Goal: Task Accomplishment & Management: Complete application form

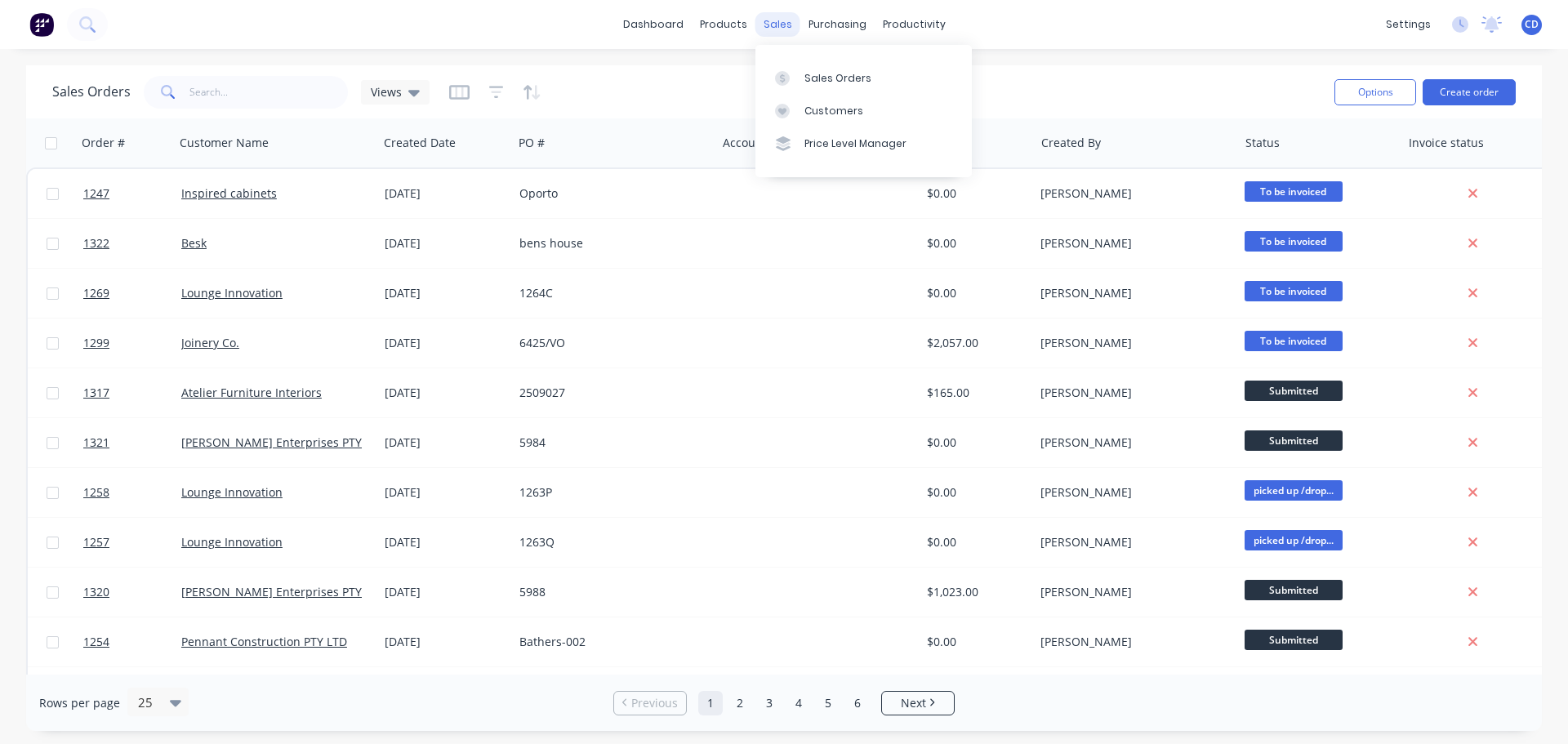
click at [785, 20] on div "sales" at bounding box center [778, 24] width 45 height 24
click at [802, 70] on link "Sales Orders" at bounding box center [864, 78] width 216 height 33
click at [1480, 95] on button "Create order" at bounding box center [1469, 92] width 93 height 26
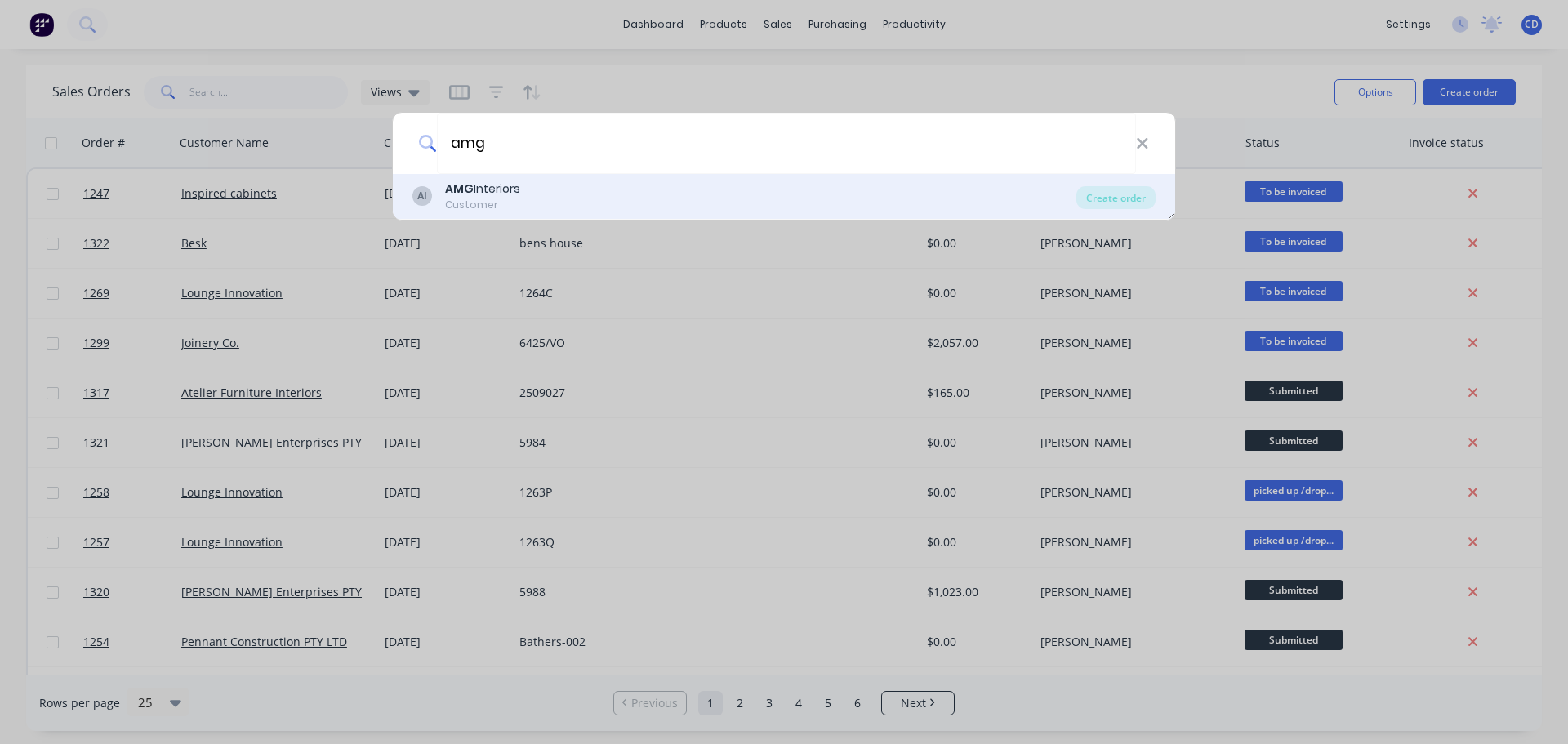
type input "amg"
click at [583, 199] on div "AI AMG Interiors Customer" at bounding box center [744, 196] width 664 height 32
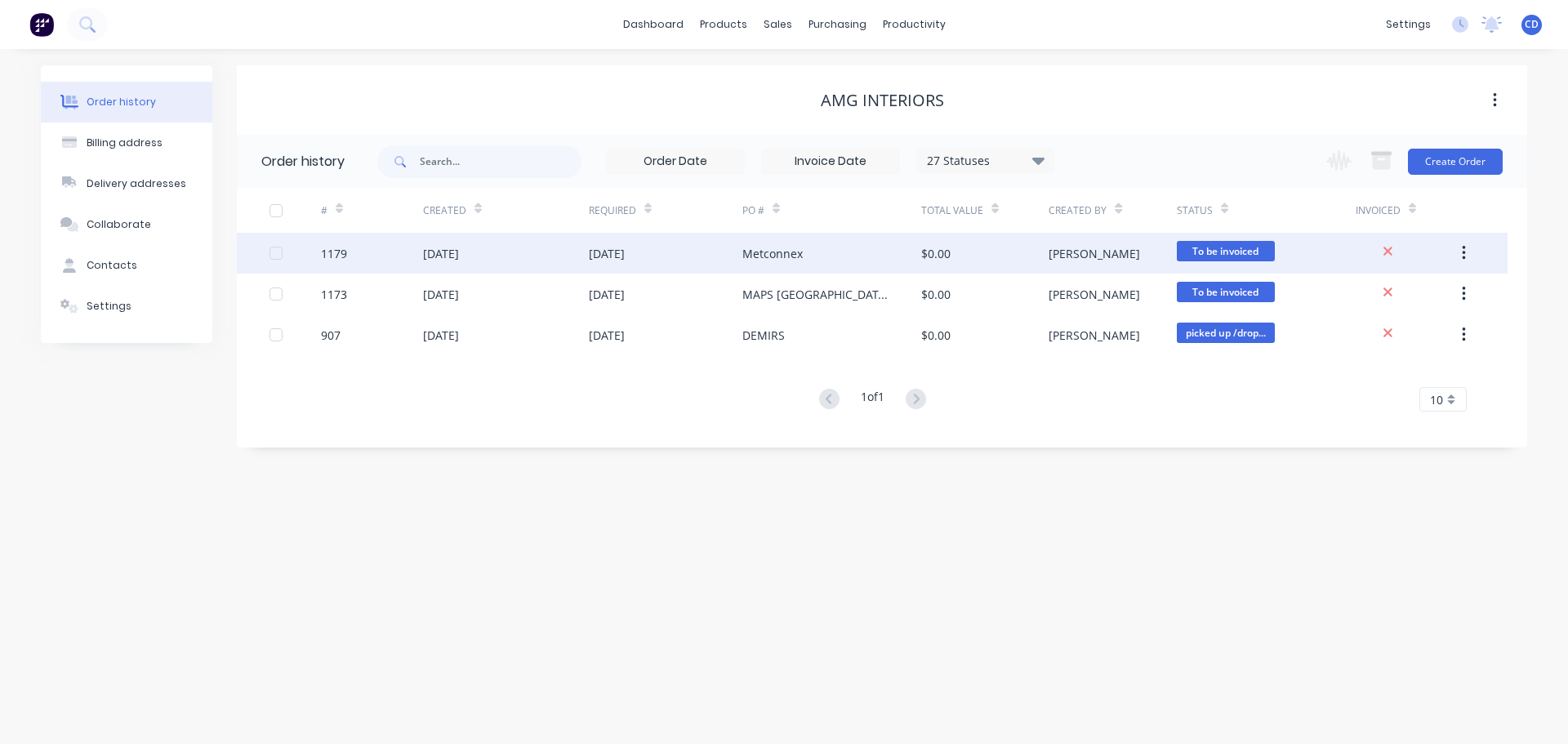
click at [1458, 247] on button "button" at bounding box center [1464, 253] width 39 height 29
click at [1410, 296] on div "Archive" at bounding box center [1406, 296] width 126 height 23
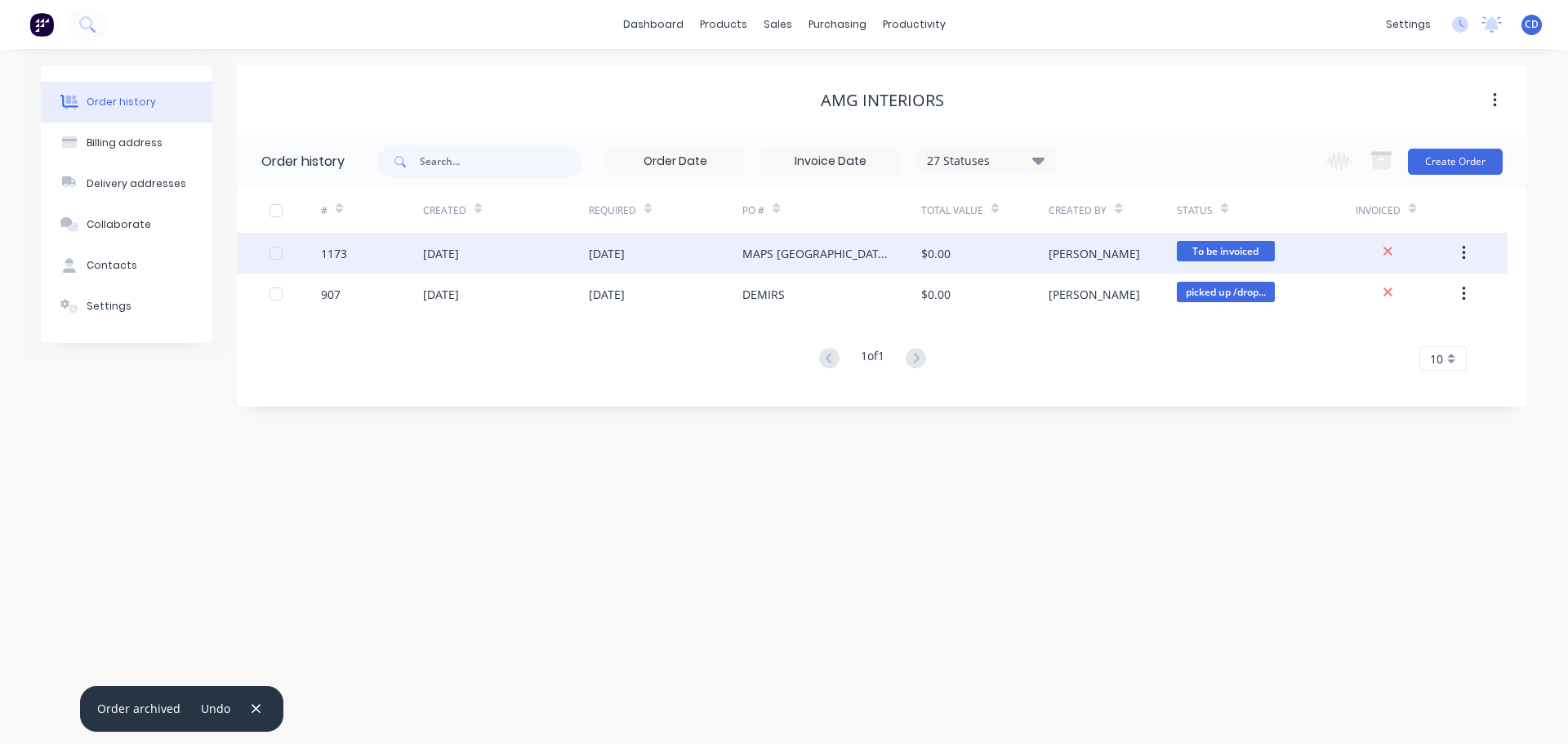
click at [1460, 251] on button "button" at bounding box center [1464, 253] width 39 height 29
click at [1449, 297] on div "Archive" at bounding box center [1406, 296] width 126 height 23
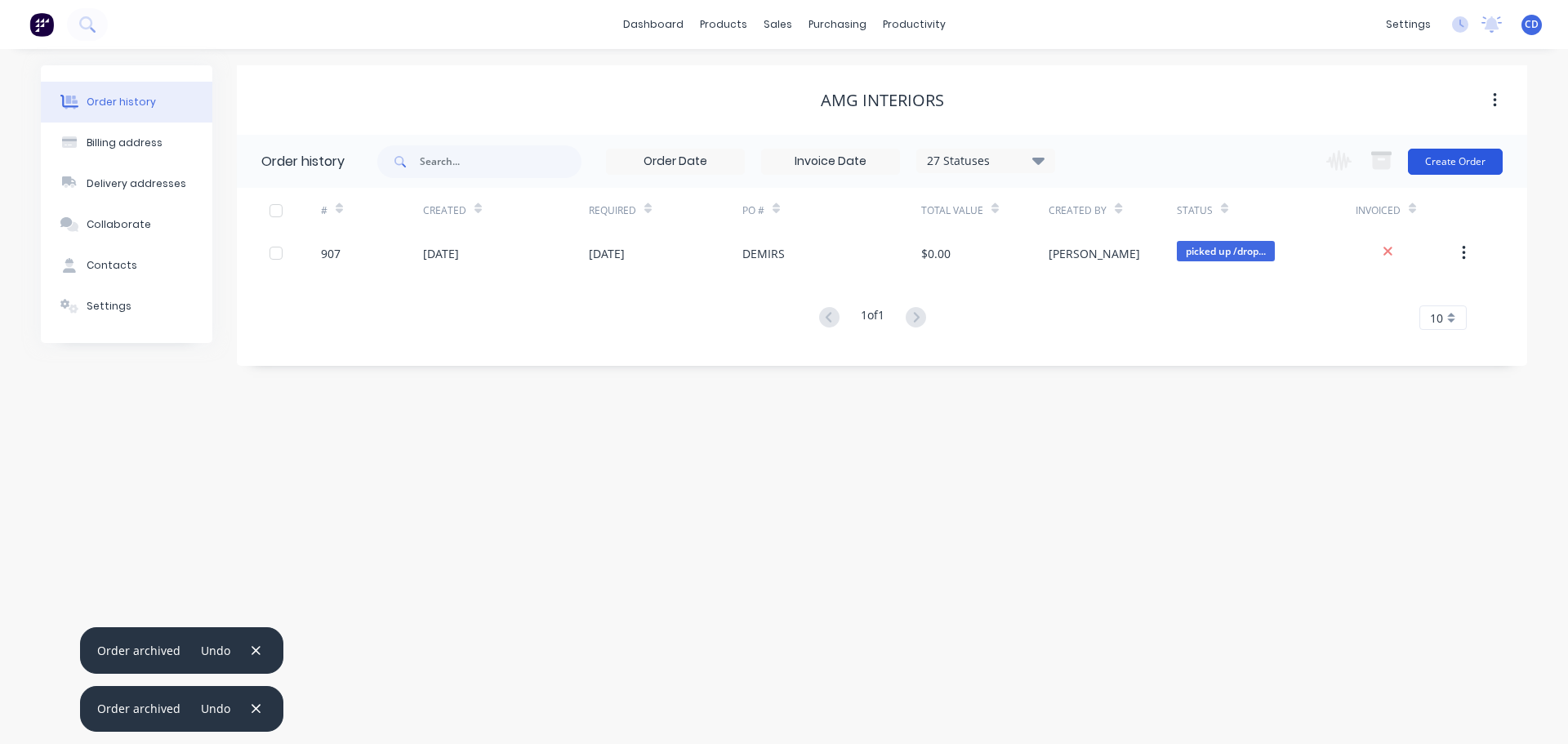
click at [1460, 168] on button "Create Order" at bounding box center [1455, 161] width 95 height 26
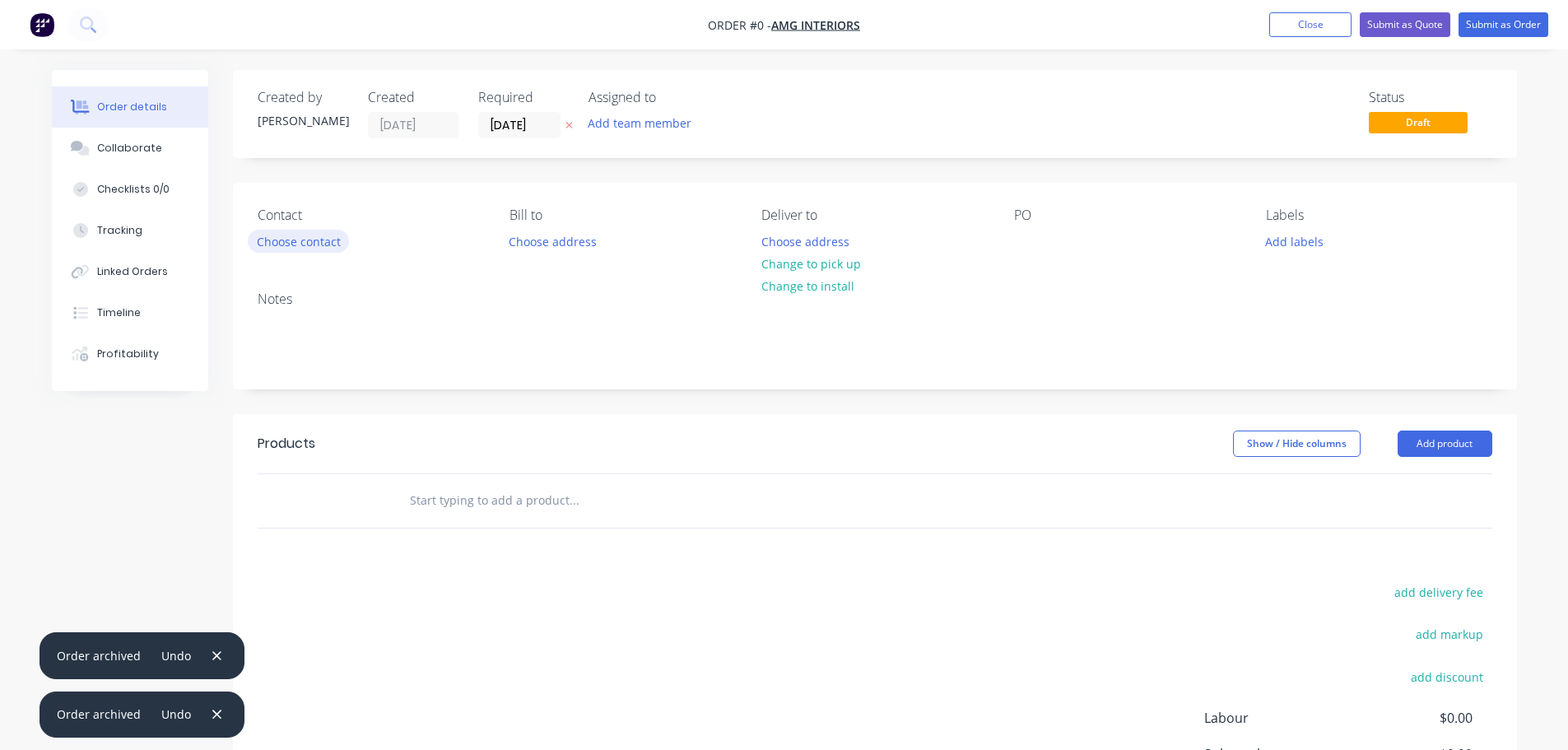
click at [315, 240] on button "Choose contact" at bounding box center [298, 241] width 102 height 22
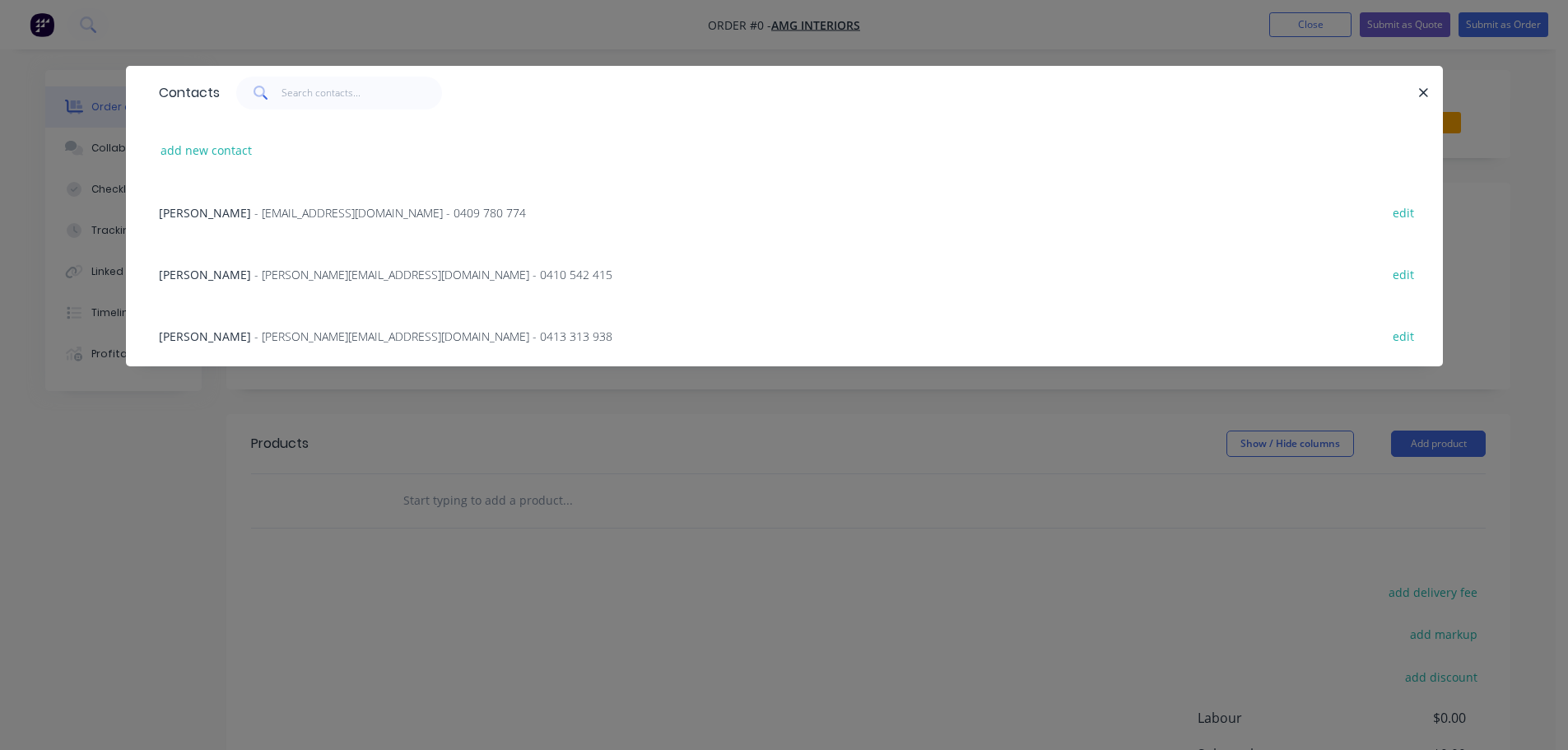
click at [253, 345] on div "[PERSON_NAME] - [PERSON_NAME][EMAIL_ADDRESS][DOMAIN_NAME] - 0413 313 938 edit" at bounding box center [784, 334] width 1267 height 62
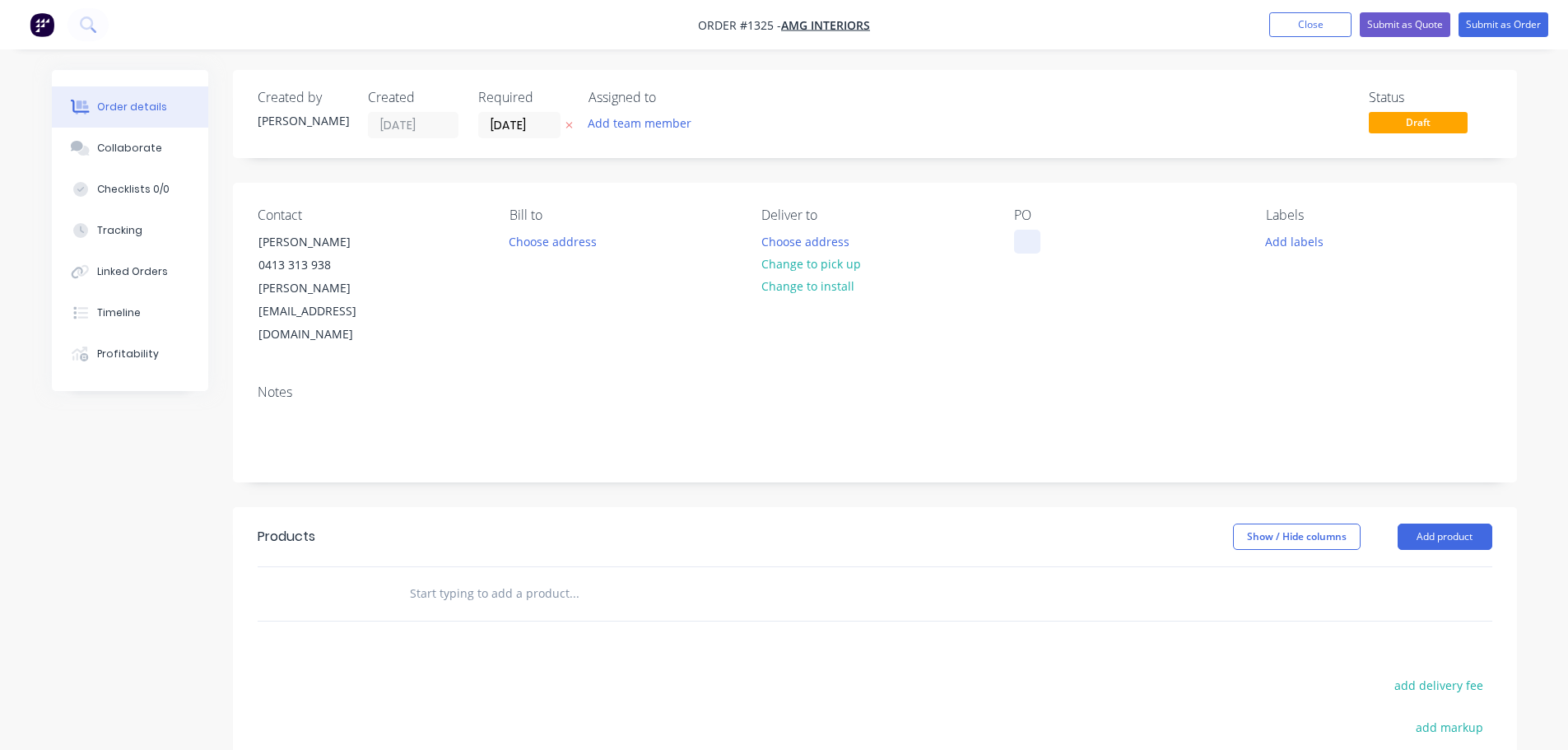
click at [1015, 247] on div at bounding box center [1026, 242] width 26 height 23
click at [509, 122] on input "[DATE]" at bounding box center [519, 124] width 80 height 24
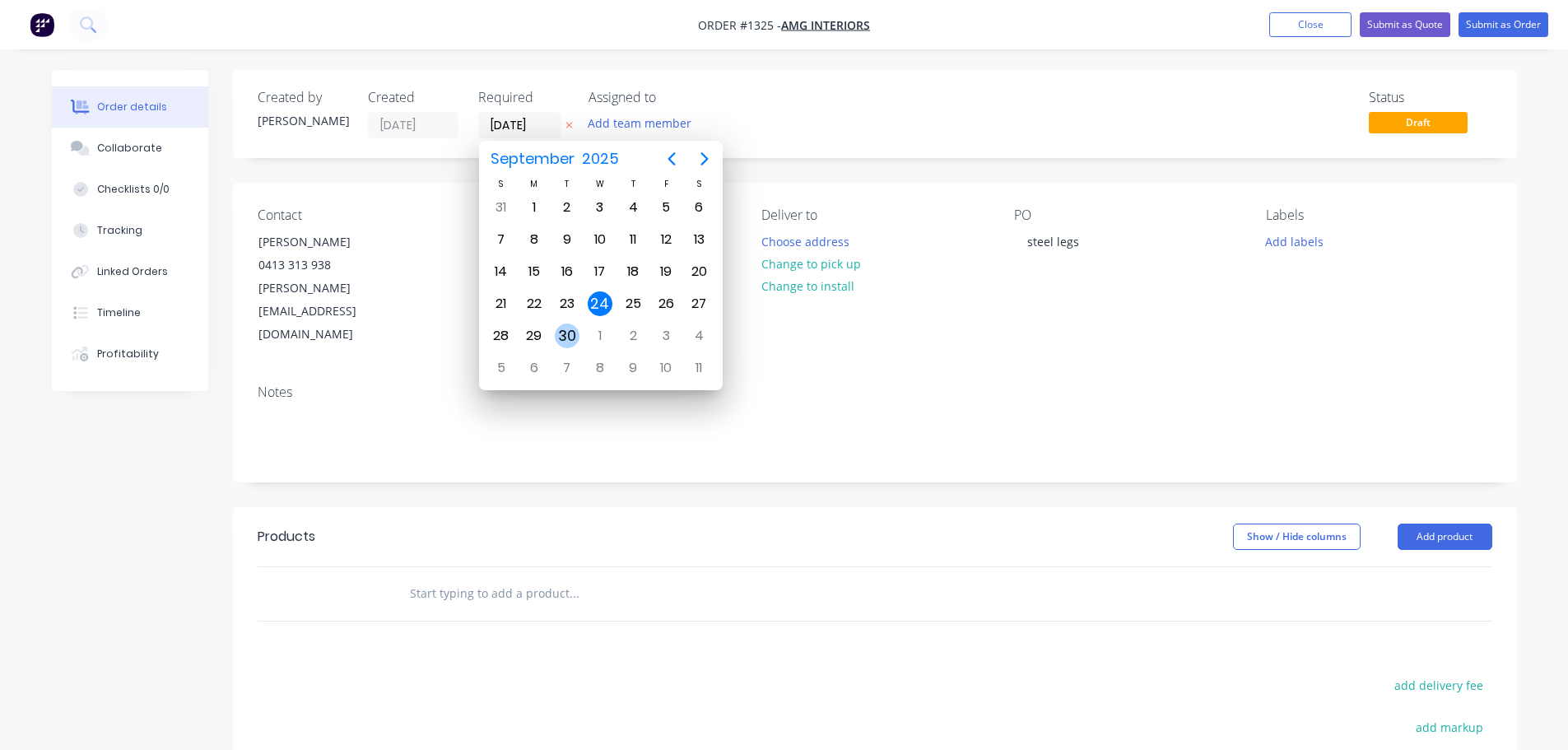
click at [544, 331] on div "29" at bounding box center [534, 335] width 24 height 24
type input "[DATE]"
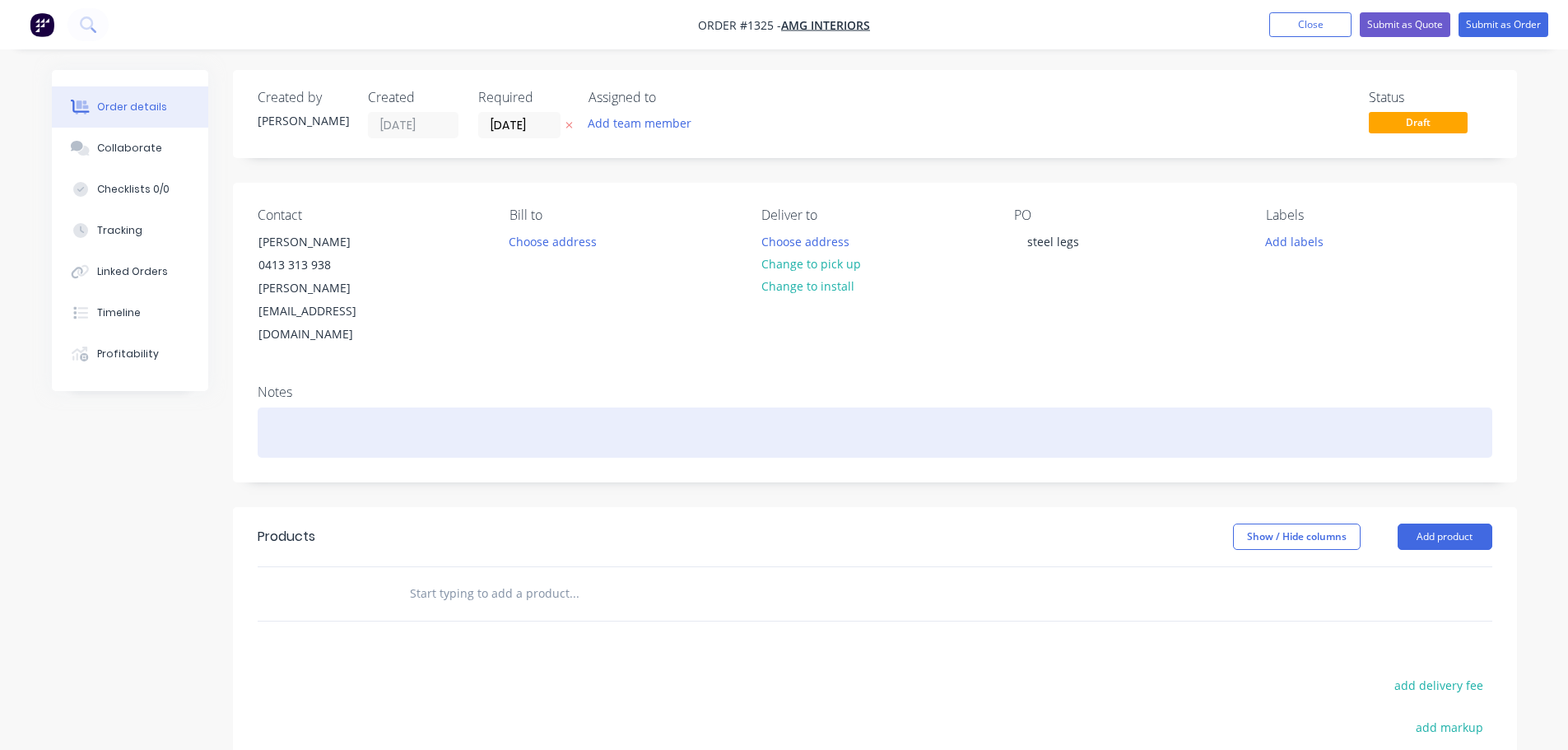
click at [271, 408] on div at bounding box center [874, 432] width 1235 height 50
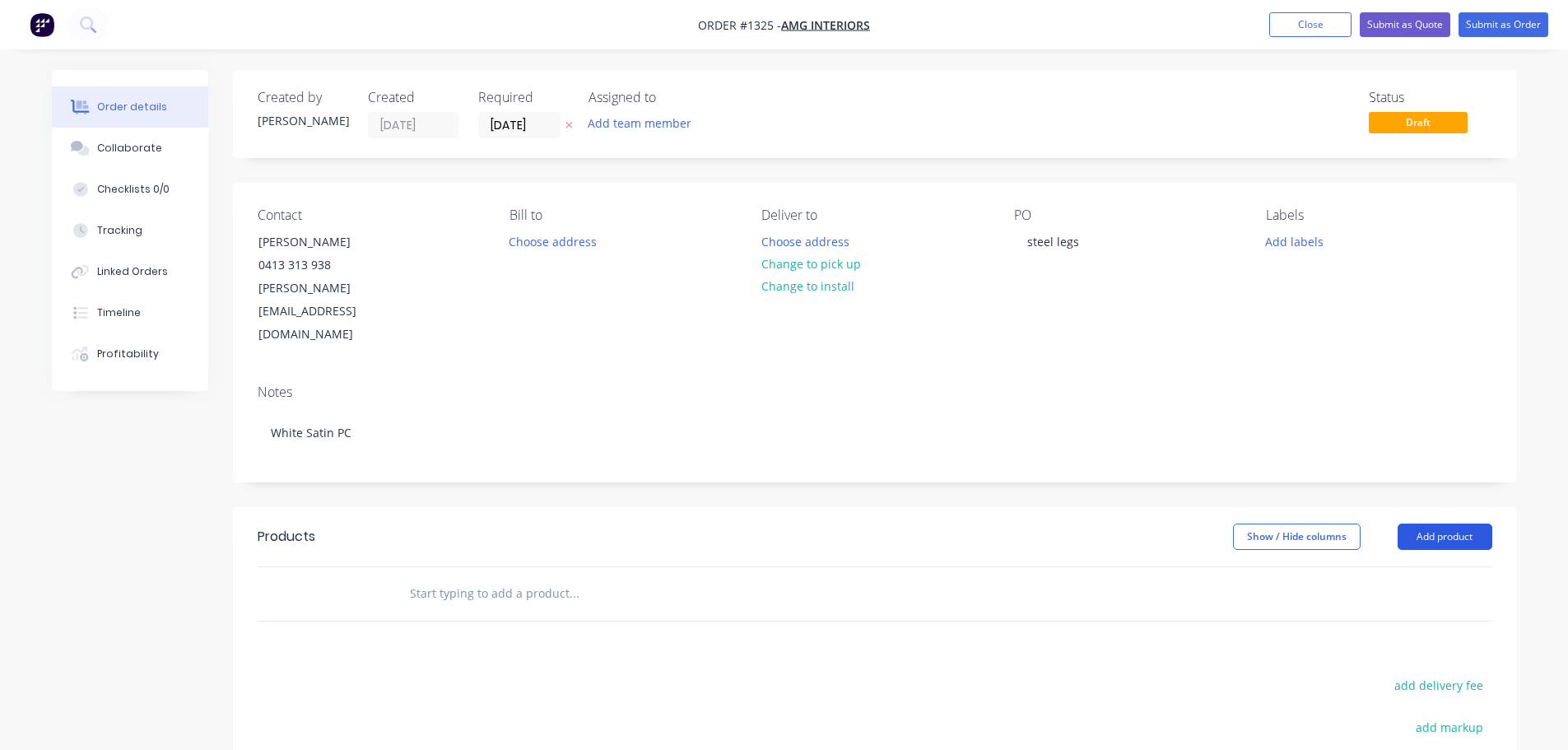
click at [1444, 523] on button "Add product" at bounding box center [1444, 536] width 95 height 26
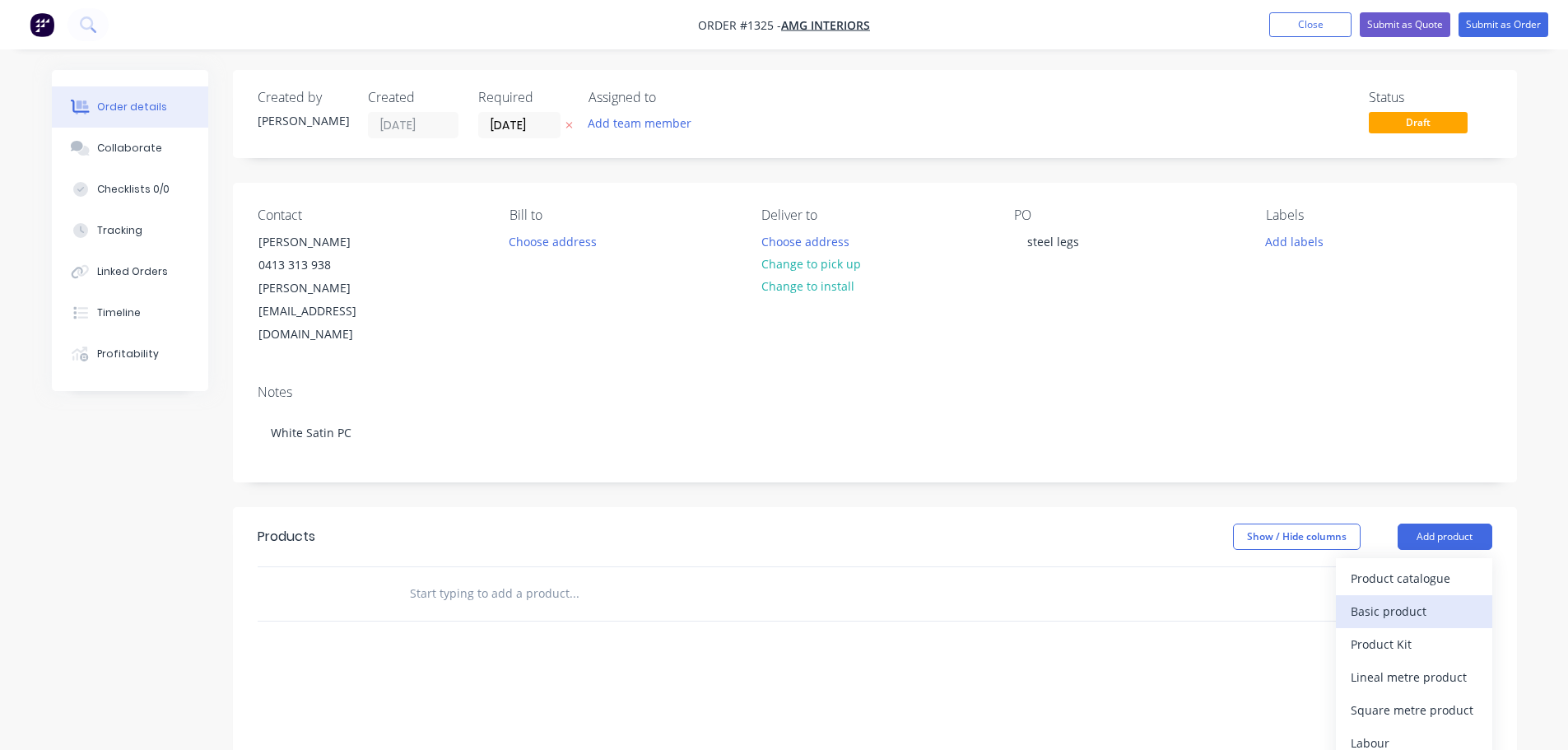
click at [1391, 599] on div "Basic product" at bounding box center [1414, 611] width 127 height 23
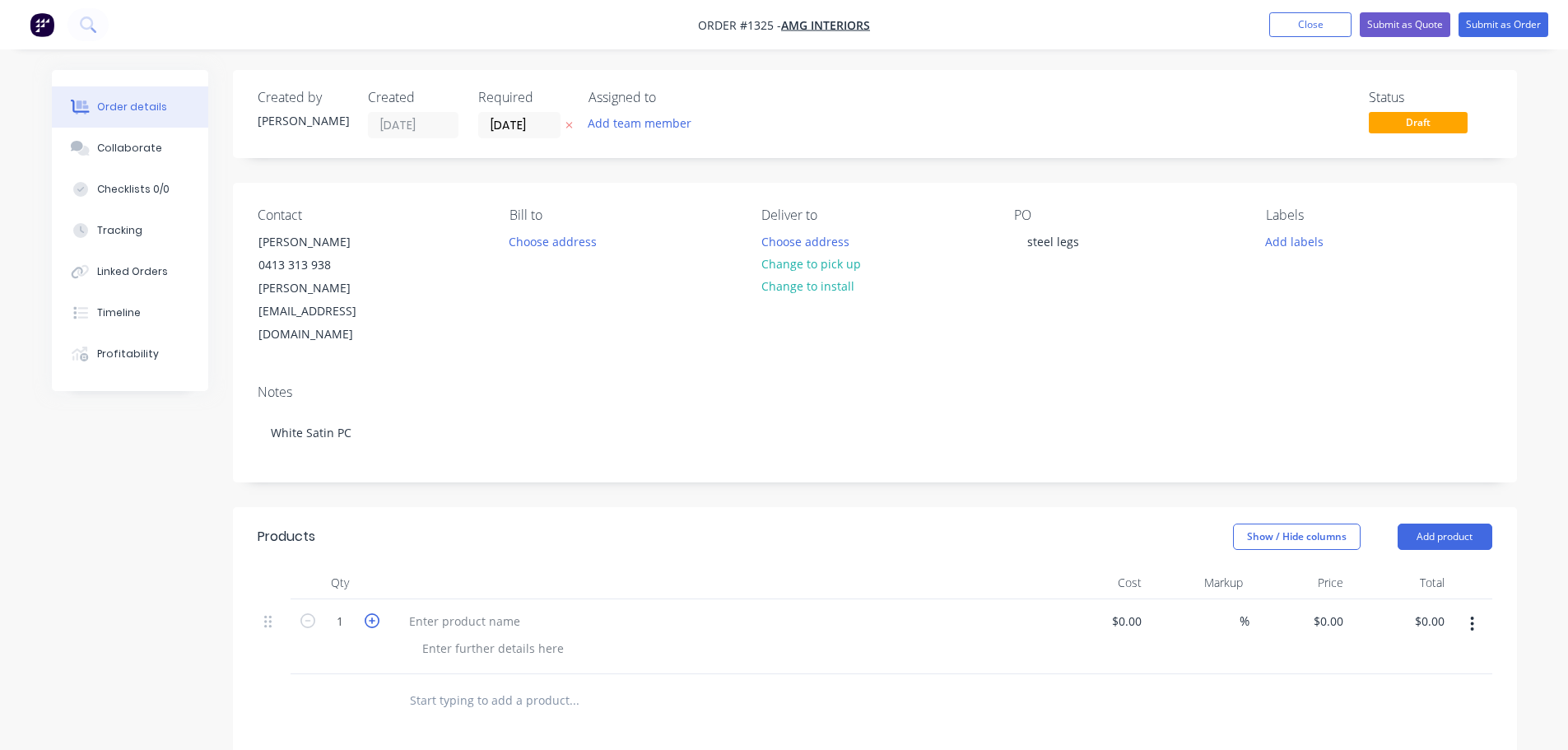
click at [369, 613] on icon "button" at bounding box center [371, 620] width 15 height 15
type input "3"
click at [423, 609] on div at bounding box center [464, 621] width 138 height 23
click at [450, 614] on div "1100 mm high - 32 mm tube" at bounding box center [718, 637] width 658 height 75
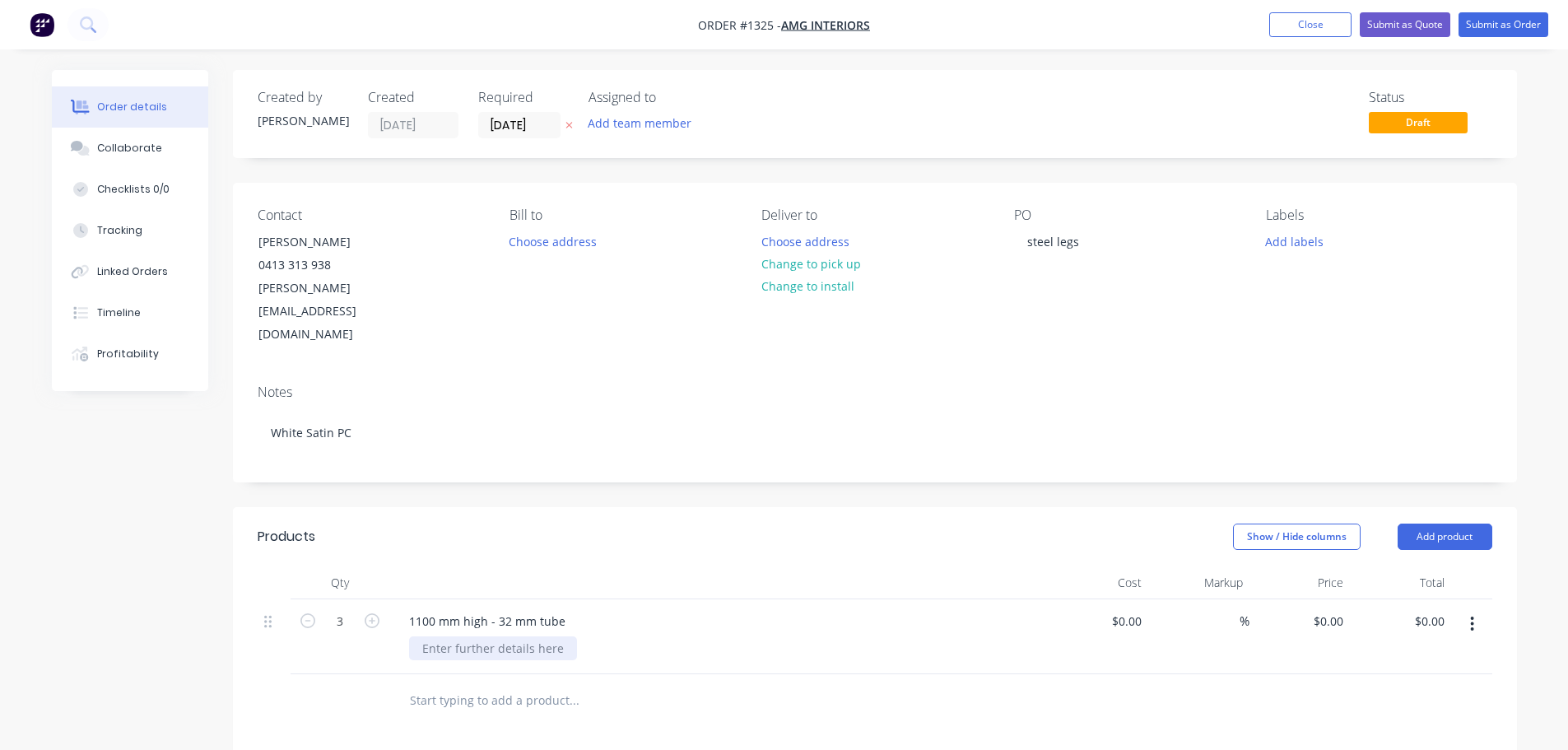
click at [453, 637] on div at bounding box center [493, 648] width 168 height 23
click at [1504, 22] on button "Submit as Order" at bounding box center [1503, 24] width 90 height 24
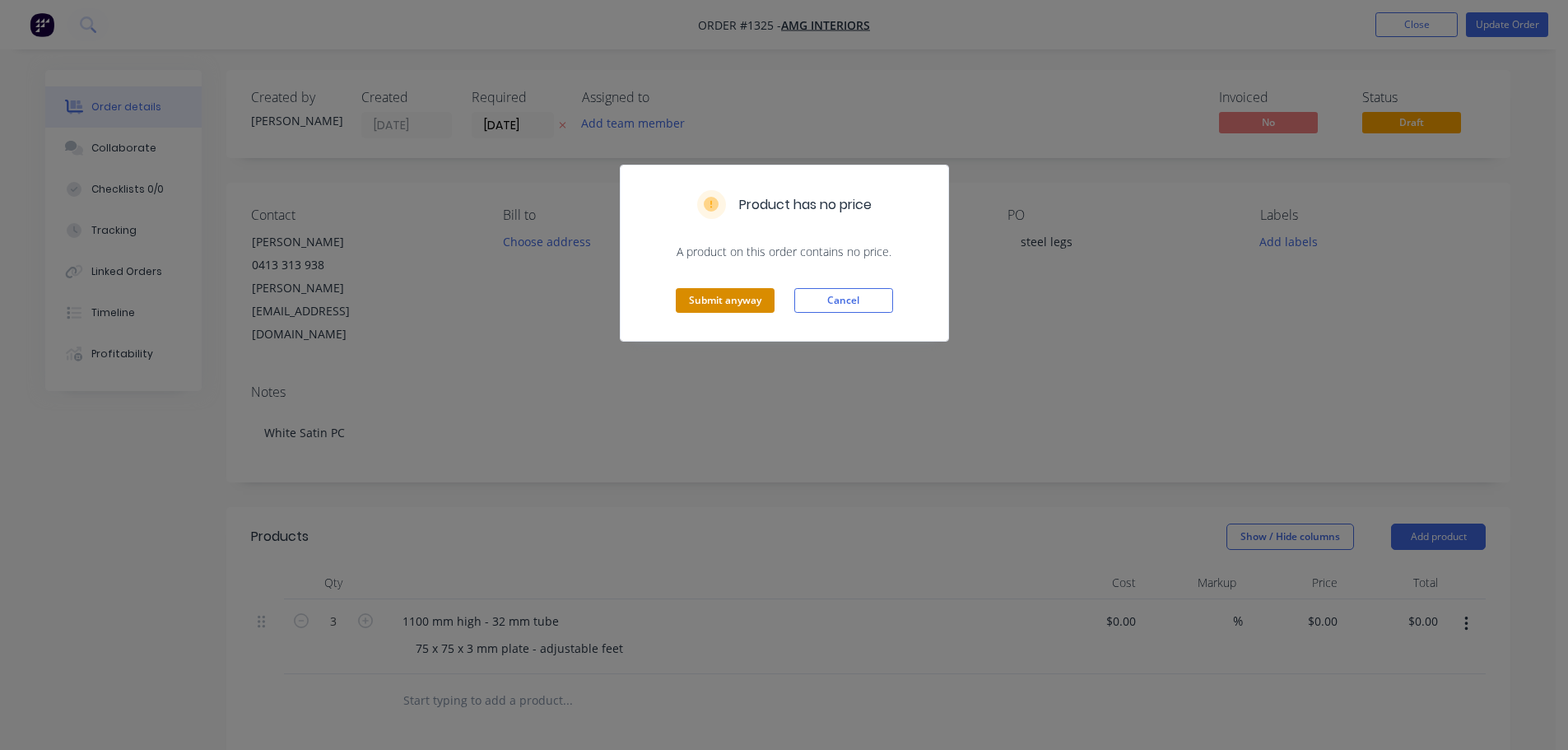
click at [728, 304] on button "Submit anyway" at bounding box center [724, 300] width 99 height 24
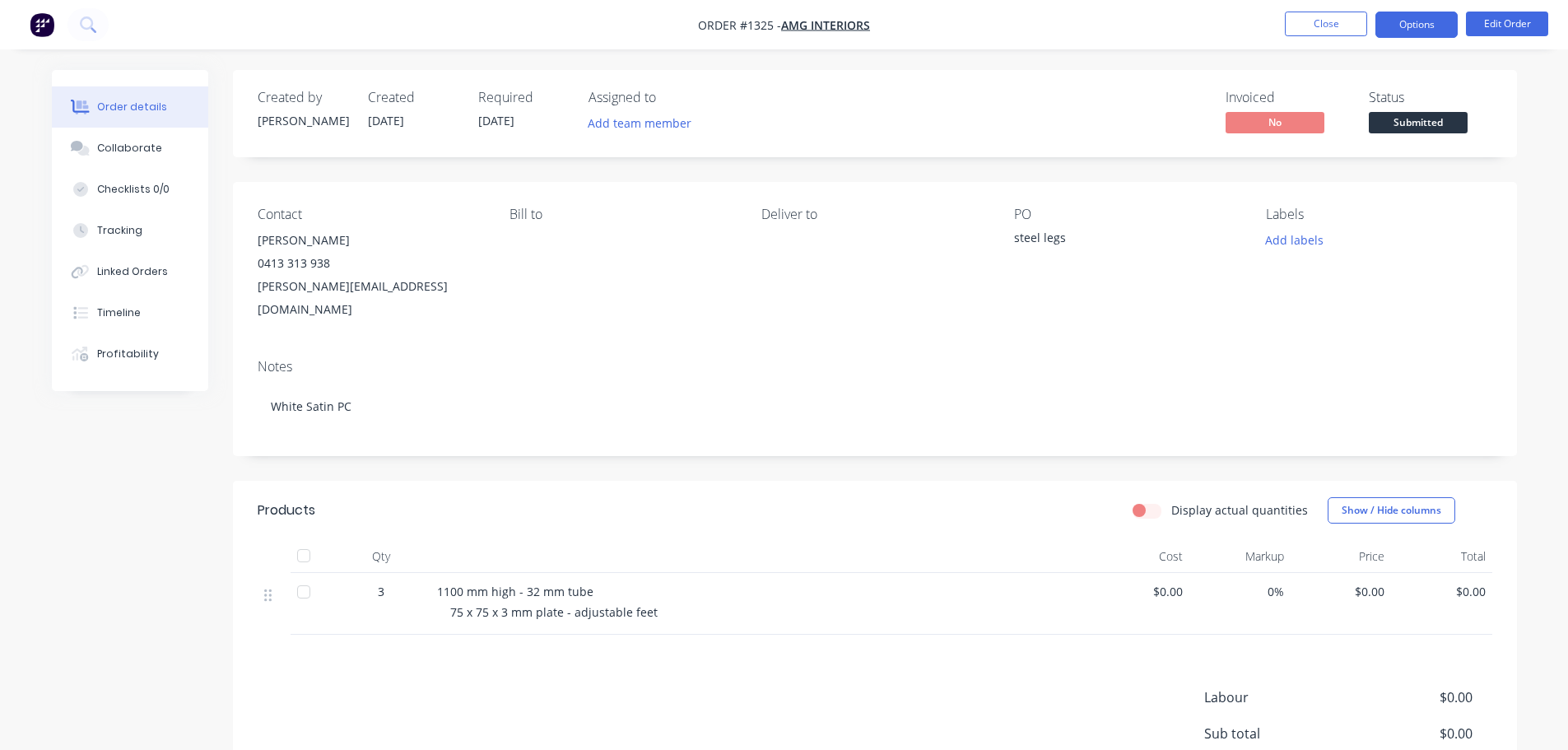
click at [1424, 32] on button "Options" at bounding box center [1416, 24] width 82 height 26
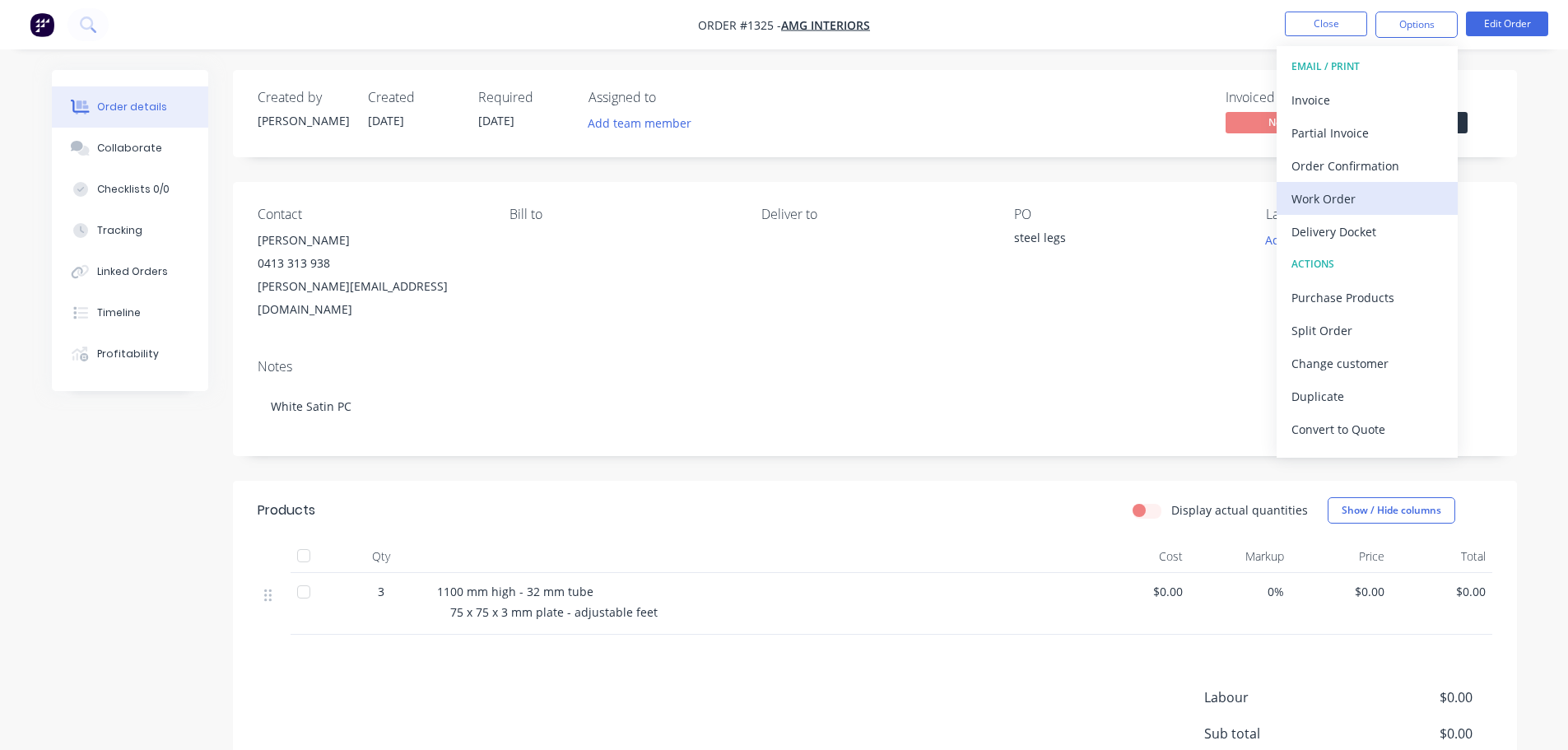
click at [1337, 190] on div "Work Order" at bounding box center [1367, 199] width 152 height 23
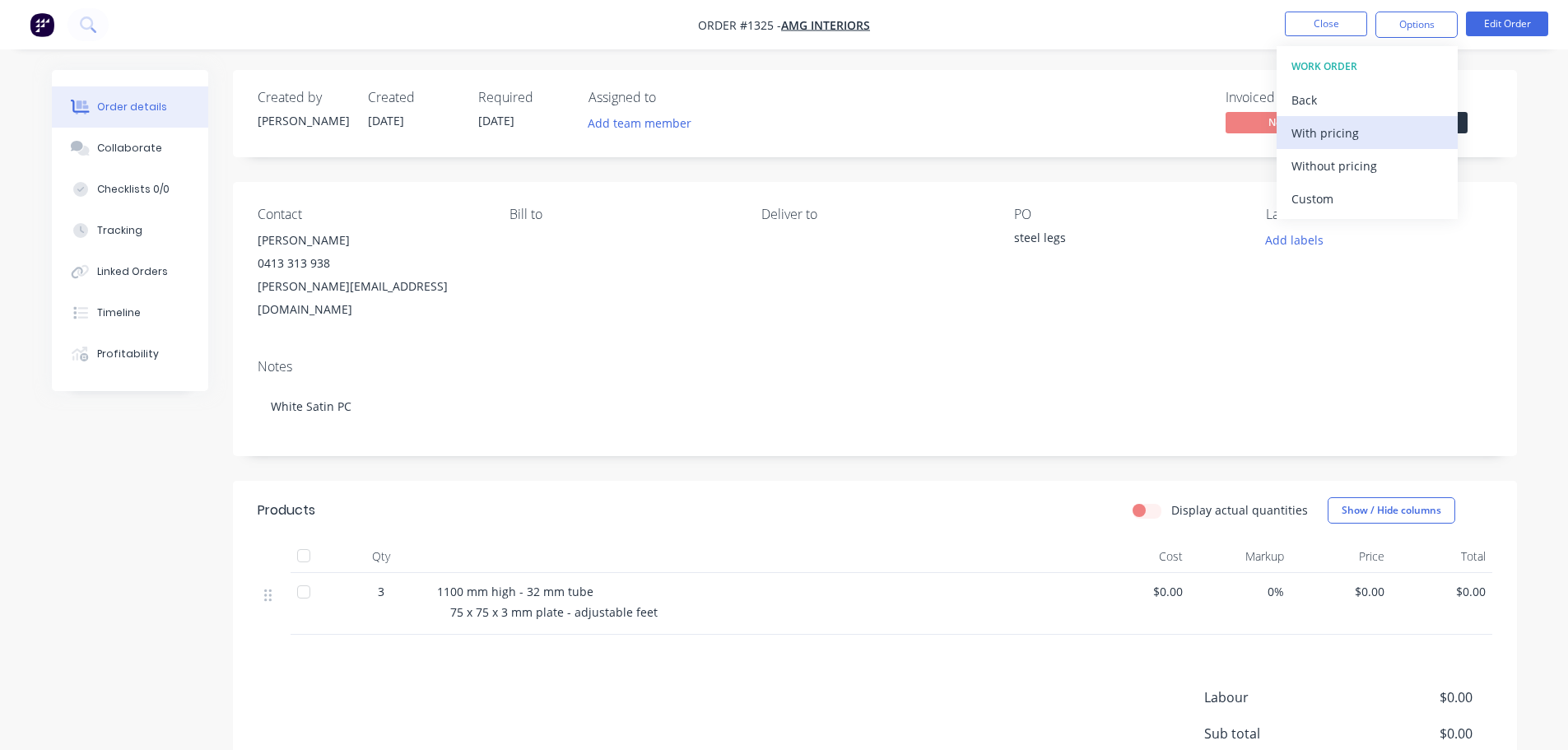
click at [1356, 146] on button "With pricing" at bounding box center [1367, 133] width 181 height 33
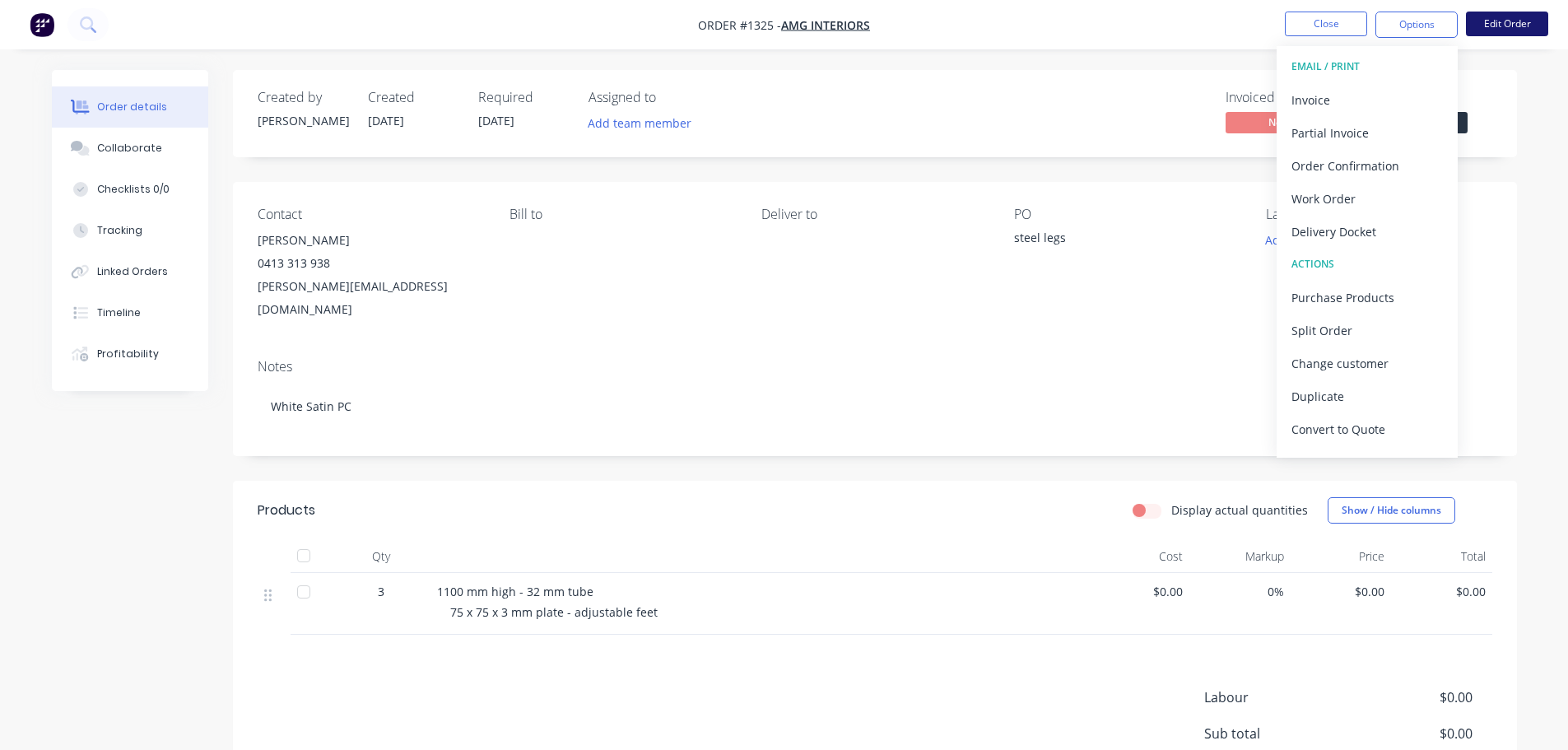
click at [1507, 29] on button "Edit Order" at bounding box center [1506, 23] width 82 height 24
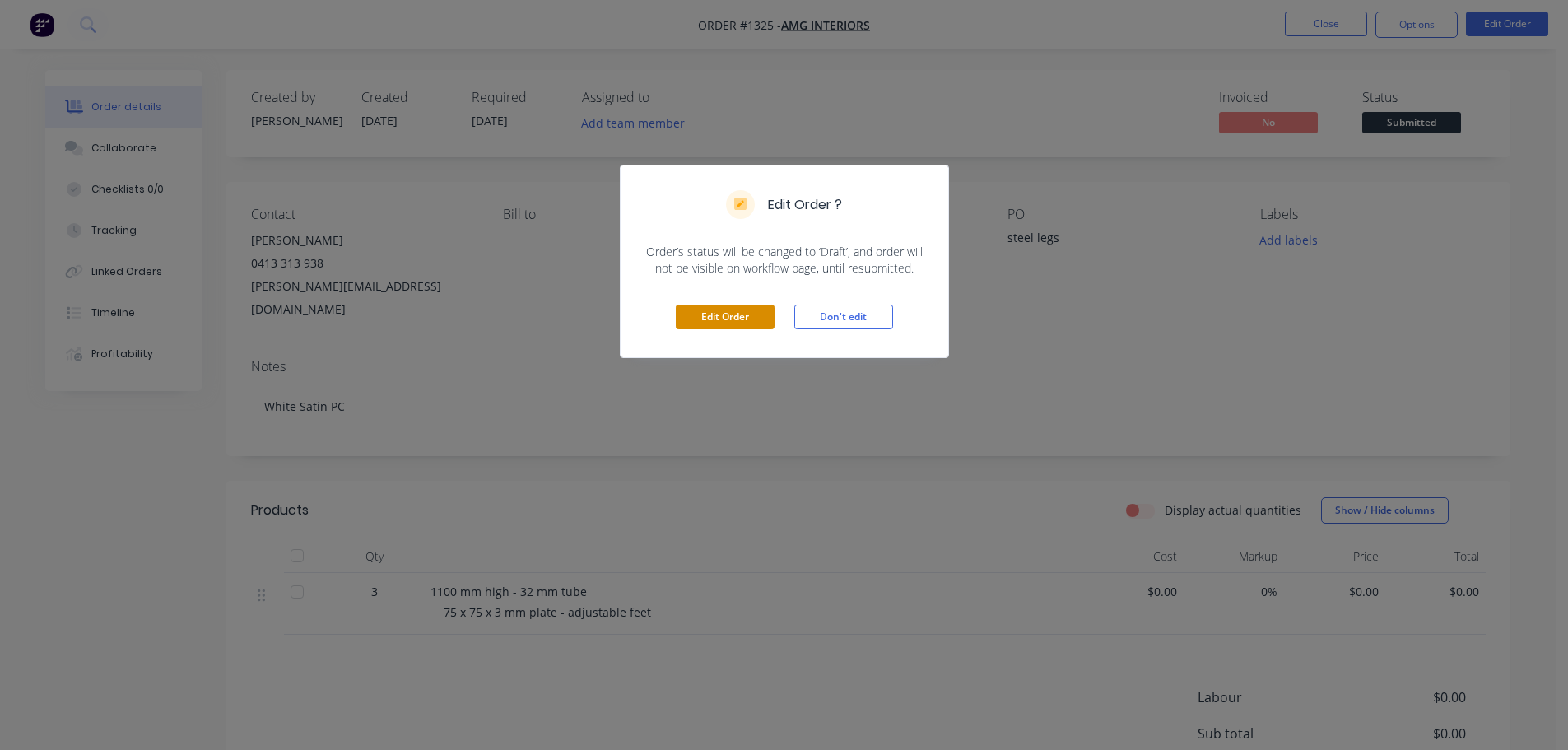
click at [741, 326] on button "Edit Order" at bounding box center [724, 316] width 99 height 24
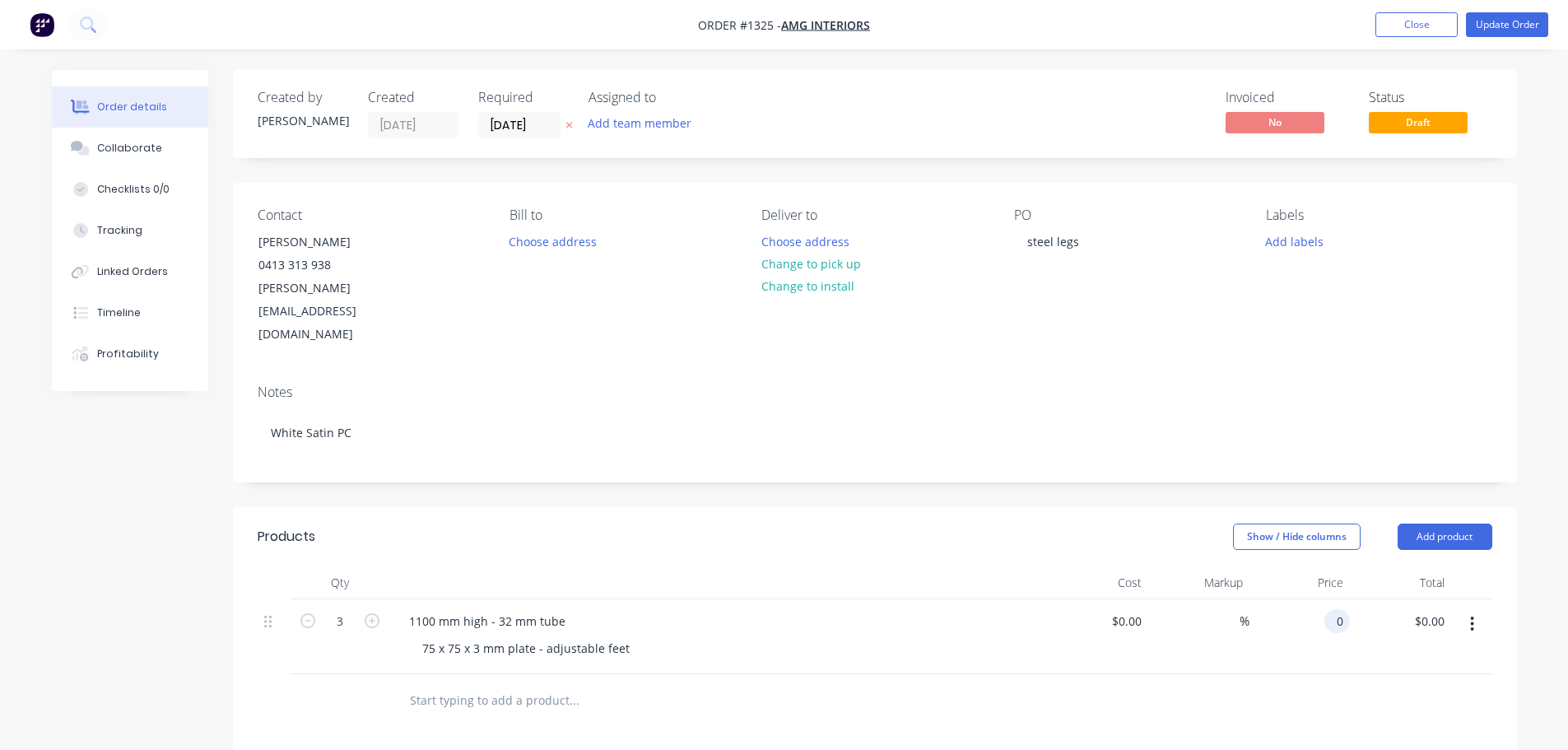
click at [1323, 599] on div "0 0" at bounding box center [1300, 637] width 102 height 75
type input "$90.00"
type input "$270.00"
click at [1232, 507] on header "Products Show / Hide columns Add product" at bounding box center [874, 537] width 1284 height 60
click at [1495, 19] on button "Update Order" at bounding box center [1506, 24] width 82 height 24
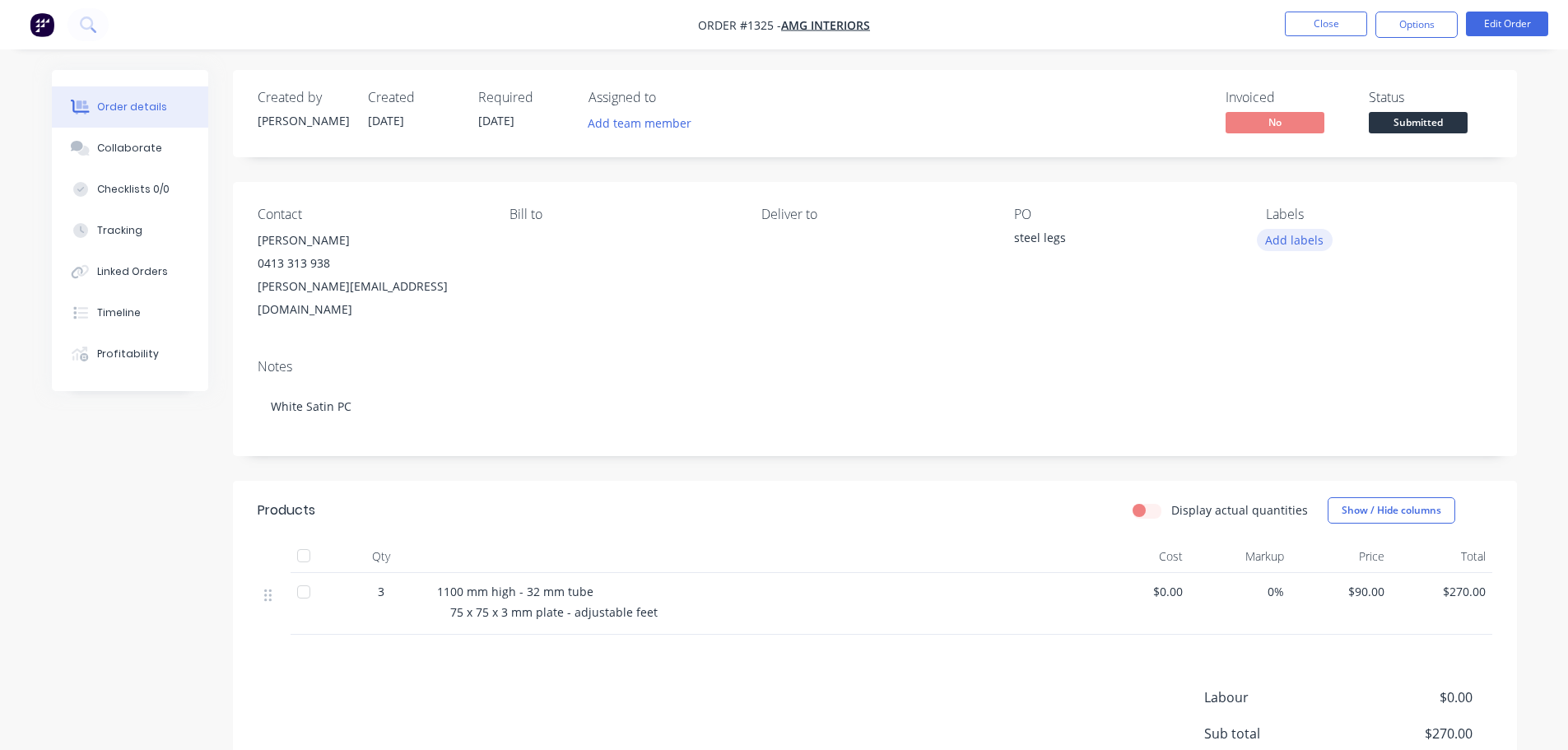
click at [1303, 243] on button "Add labels" at bounding box center [1293, 240] width 75 height 22
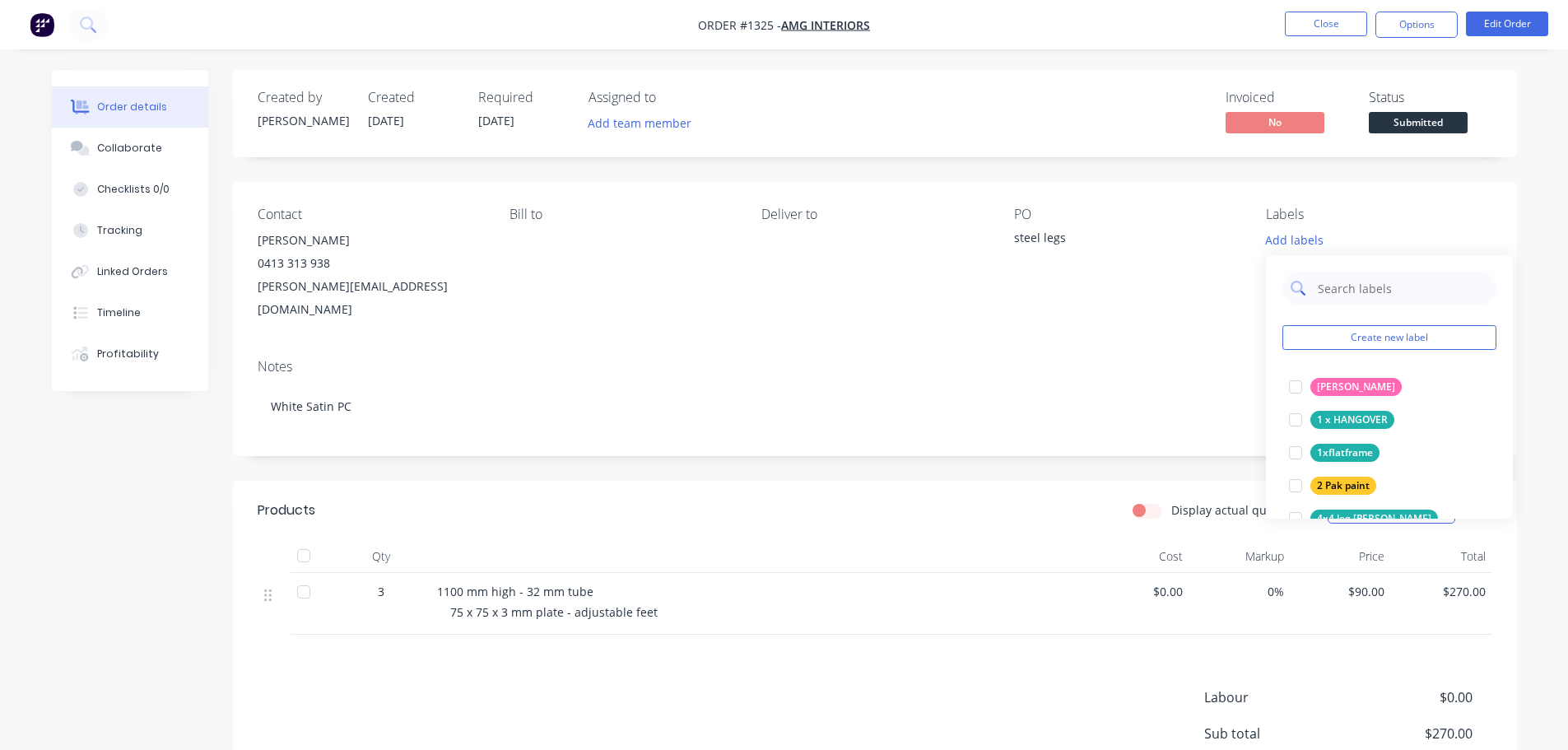
click at [1363, 286] on input "text" at bounding box center [1402, 288] width 172 height 33
type input "po"
click at [1349, 382] on div "Powdercoating" at bounding box center [1352, 386] width 84 height 19
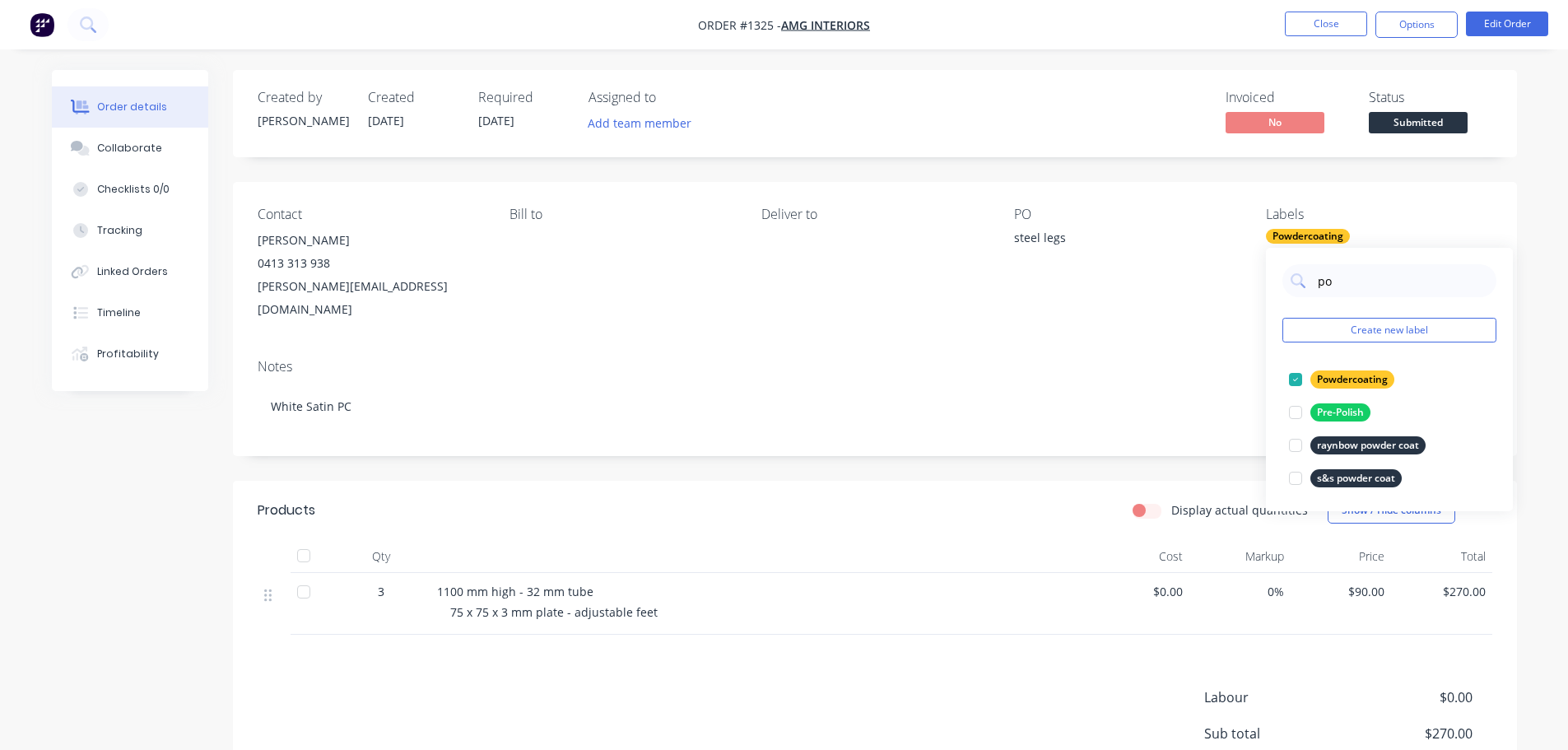
click at [1160, 320] on div "Contact [PERSON_NAME] [PHONE_NUMBER] [PERSON_NAME][EMAIL_ADDRESS][DOMAIN_NAME] …" at bounding box center [874, 264] width 1284 height 164
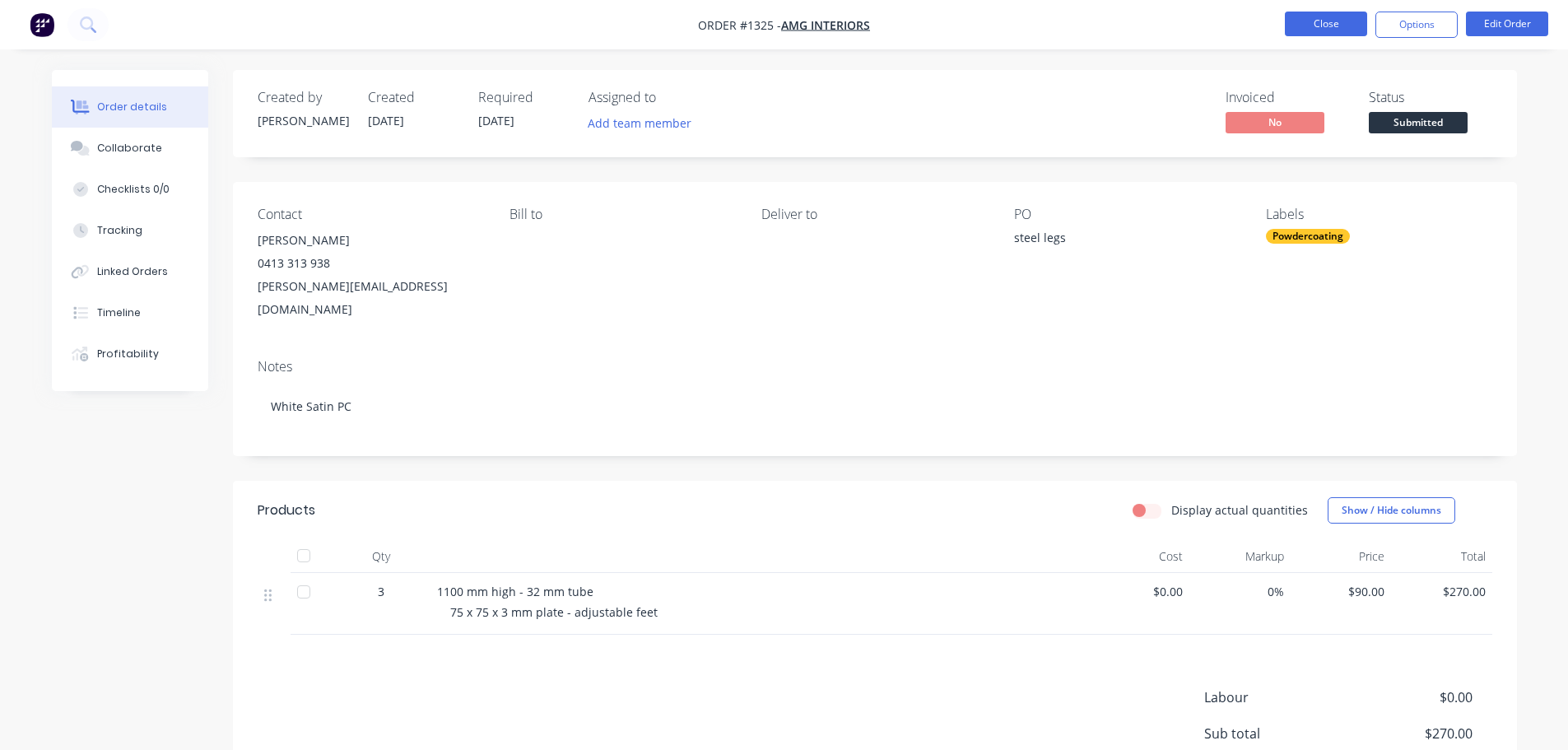
click at [1326, 34] on button "Close" at bounding box center [1326, 23] width 82 height 24
